Goal: Find specific page/section

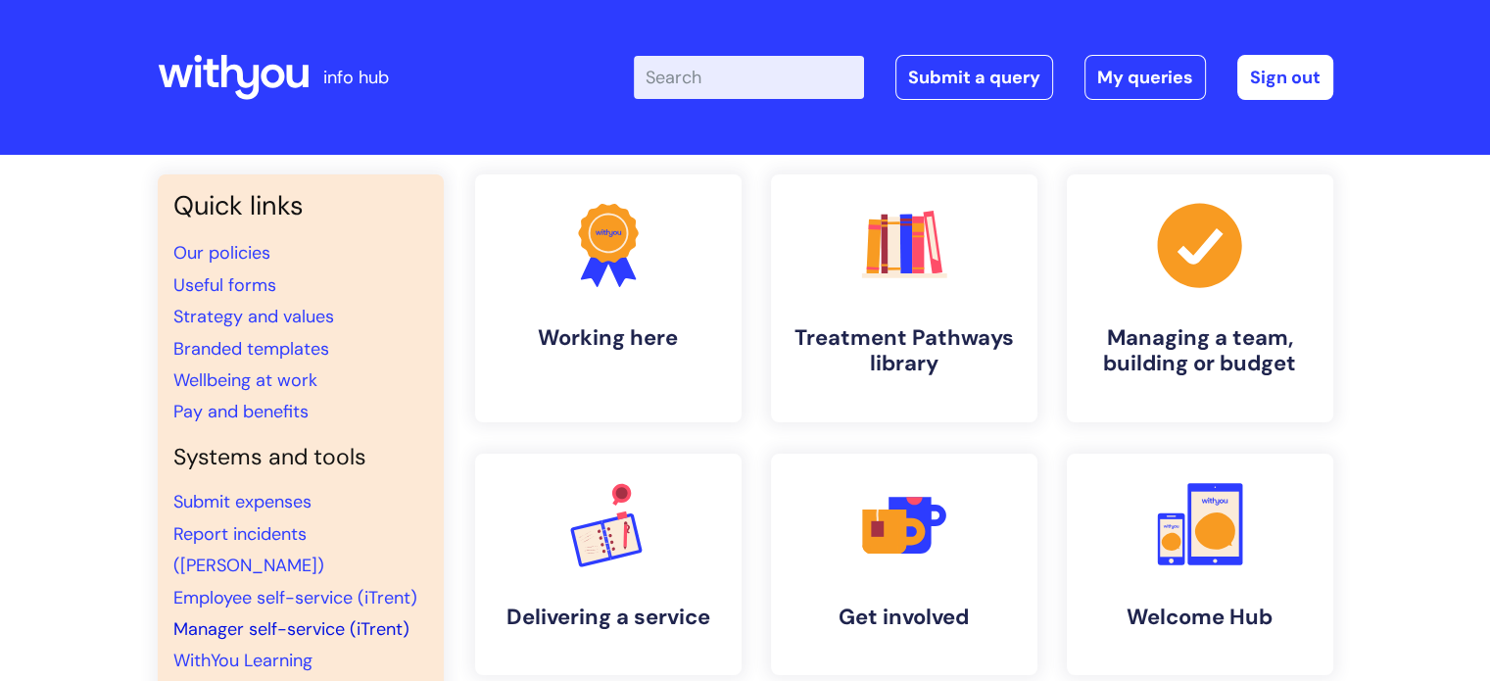
click at [363, 617] on link "Manager self-service (iTrent)" at bounding box center [291, 629] width 236 height 24
